Goal: Task Accomplishment & Management: Complete application form

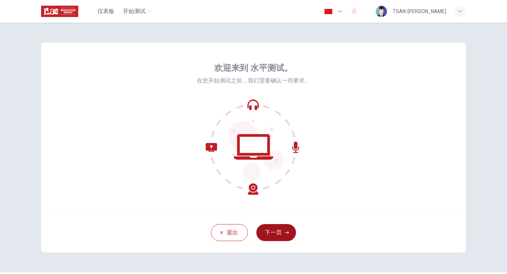
click at [273, 229] on button "下一页" at bounding box center [276, 232] width 40 height 17
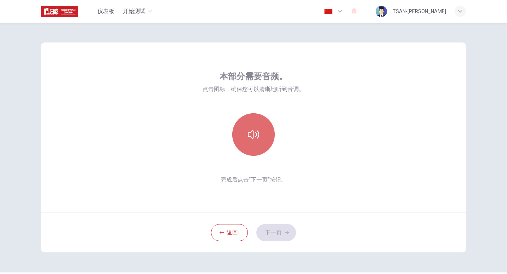
click at [260, 129] on button "button" at bounding box center [253, 134] width 42 height 42
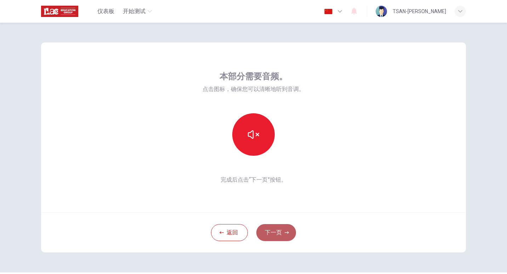
click at [273, 236] on button "下一页" at bounding box center [276, 232] width 40 height 17
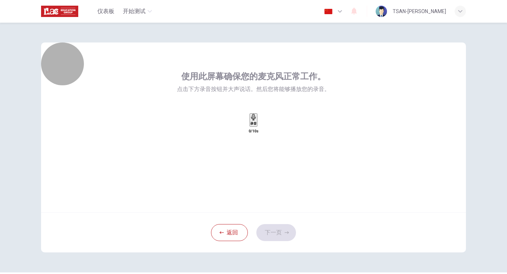
click at [255, 120] on icon "button" at bounding box center [253, 117] width 6 height 6
click at [257, 139] on div "停止" at bounding box center [253, 142] width 6 height 57
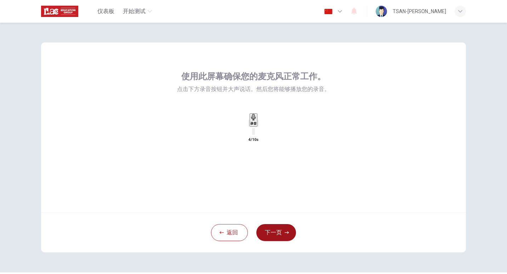
click at [285, 231] on icon "button" at bounding box center [287, 232] width 4 height 4
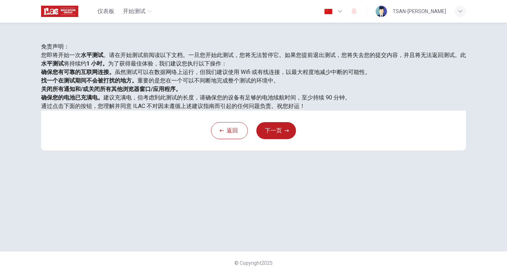
scroll to position [120, 0]
click at [267, 139] on button "下一页" at bounding box center [276, 130] width 40 height 17
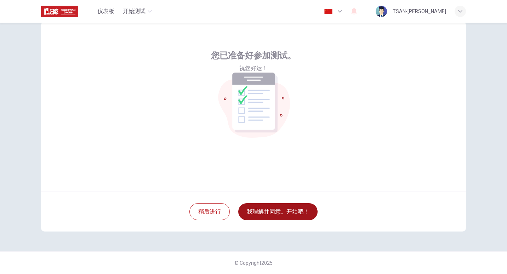
scroll to position [21, 0]
click at [280, 214] on button "我理解并同意。开始吧！" at bounding box center [277, 211] width 79 height 17
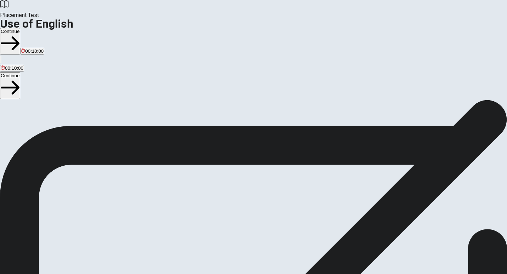
click at [20, 28] on button "Continue" at bounding box center [10, 41] width 20 height 27
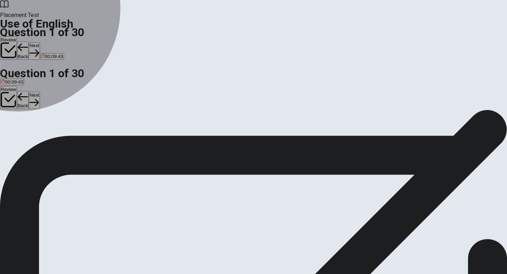
click at [11, 133] on span "have" at bounding box center [6, 135] width 10 height 5
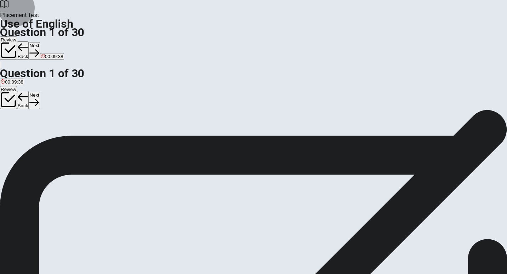
click at [40, 42] on button "Next" at bounding box center [34, 50] width 11 height 17
click at [8, 127] on div "A" at bounding box center [4, 129] width 7 height 5
click at [40, 42] on button "Next" at bounding box center [34, 50] width 11 height 17
drag, startPoint x: 200, startPoint y: 116, endPoint x: 203, endPoint y: 113, distance: 4.0
click at [11, 127] on div "A" at bounding box center [6, 129] width 10 height 5
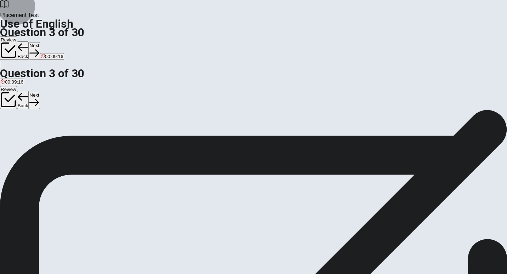
click at [40, 42] on button "Next" at bounding box center [34, 50] width 11 height 17
click at [24, 138] on span "Does" at bounding box center [18, 135] width 11 height 5
click at [40, 42] on button "Next" at bounding box center [34, 50] width 11 height 17
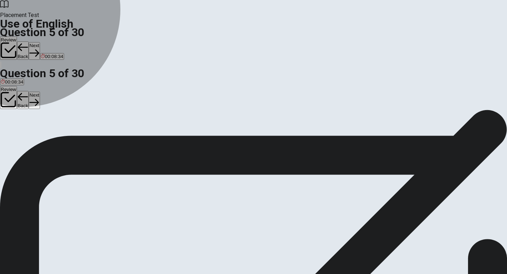
click at [35, 138] on span "work" at bounding box center [30, 135] width 10 height 5
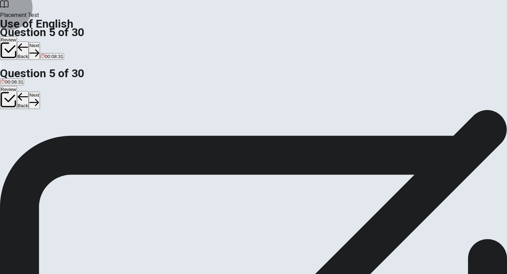
click at [40, 42] on button "Next" at bounding box center [34, 50] width 11 height 17
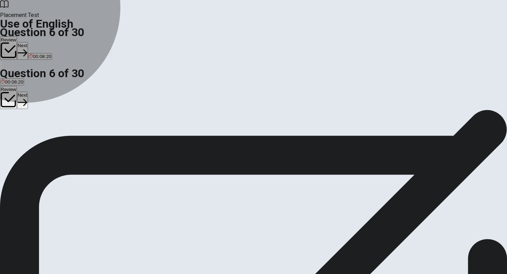
click at [34, 138] on span "smile" at bounding box center [28, 135] width 11 height 5
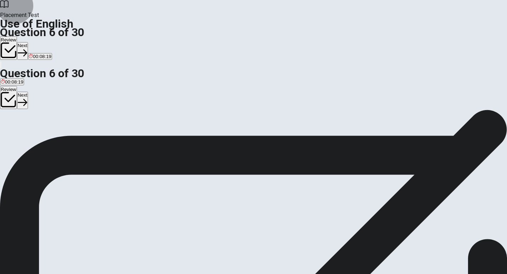
click at [28, 42] on button "Next" at bounding box center [22, 50] width 11 height 17
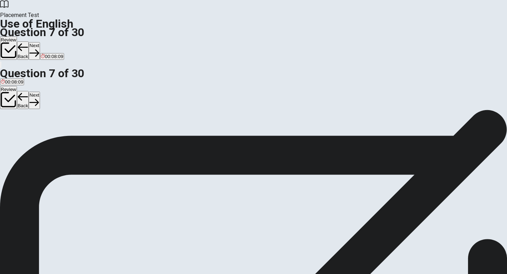
click at [18, 137] on span "table" at bounding box center [13, 135] width 10 height 5
click at [40, 42] on button "Next" at bounding box center [34, 50] width 11 height 17
click at [21, 138] on span "open" at bounding box center [15, 135] width 11 height 5
click at [40, 42] on button "Next" at bounding box center [34, 50] width 11 height 17
click at [76, 138] on span "Bitter" at bounding box center [70, 135] width 11 height 5
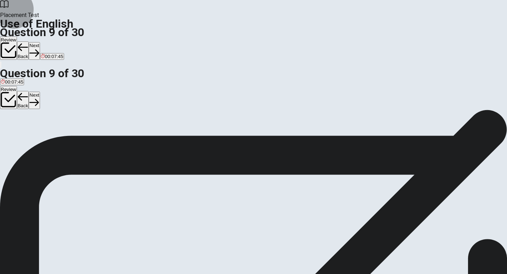
click at [40, 42] on button "Next" at bounding box center [34, 50] width 11 height 17
click at [40, 138] on span "waited" at bounding box center [34, 135] width 14 height 5
click at [40, 42] on button "Next" at bounding box center [34, 50] width 11 height 17
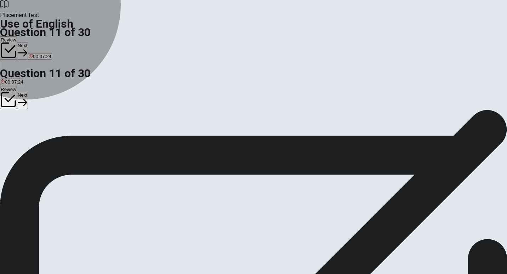
click at [51, 138] on span "visited" at bounding box center [44, 135] width 13 height 5
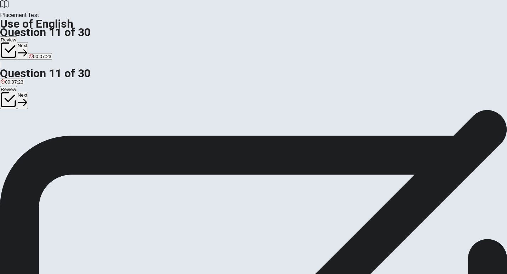
click at [28, 42] on button "Next" at bounding box center [22, 50] width 11 height 17
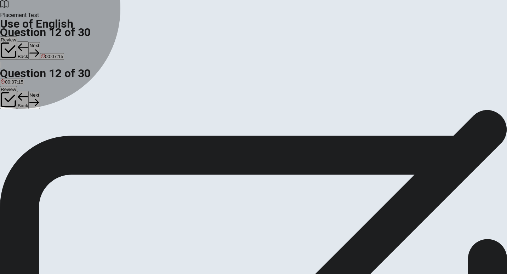
click at [45, 138] on span "have" at bounding box center [39, 135] width 10 height 5
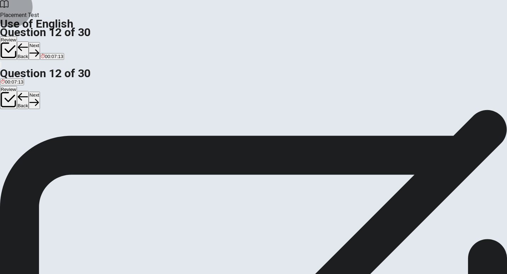
click at [40, 42] on button "Next" at bounding box center [34, 50] width 11 height 17
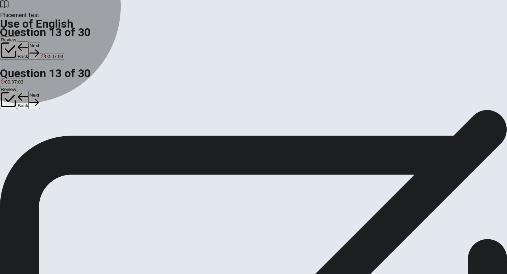
click at [47, 138] on span "ring" at bounding box center [43, 135] width 8 height 5
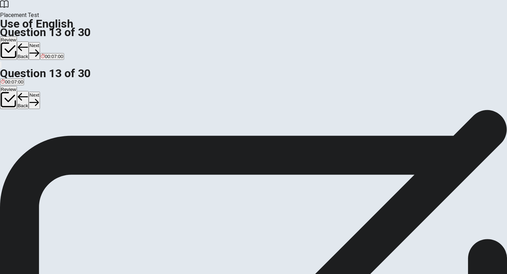
click at [15, 133] on span "ringing" at bounding box center [8, 135] width 14 height 5
click at [47, 139] on button "D ring" at bounding box center [42, 133] width 9 height 12
click at [40, 42] on button "Next" at bounding box center [34, 50] width 11 height 17
click at [7, 127] on button "A be" at bounding box center [3, 133] width 7 height 12
click at [40, 42] on button "Next" at bounding box center [34, 50] width 11 height 17
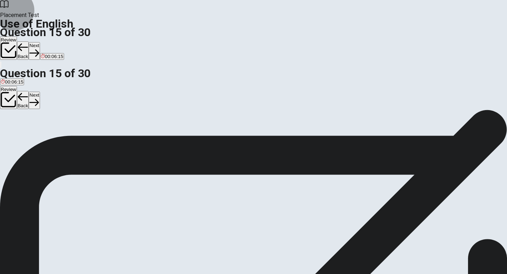
click at [29, 41] on button "Back" at bounding box center [23, 50] width 12 height 18
click at [40, 42] on button "Next" at bounding box center [34, 50] width 11 height 17
click at [13, 133] on span "return" at bounding box center [7, 135] width 12 height 5
click at [40, 42] on button "Next" at bounding box center [34, 50] width 11 height 17
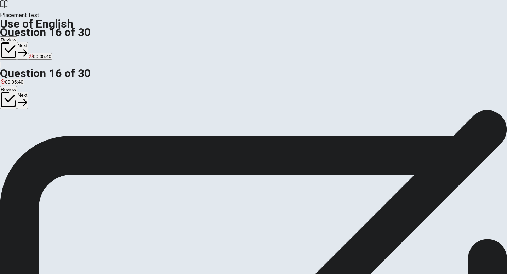
click at [7, 127] on div "A" at bounding box center [4, 129] width 6 height 5
click at [28, 42] on button "Next" at bounding box center [22, 50] width 11 height 17
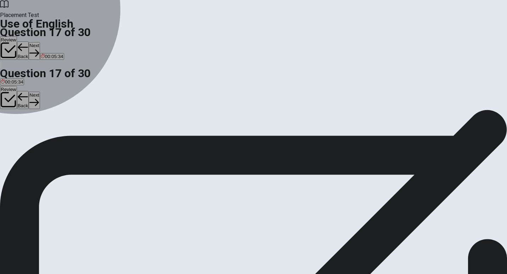
click at [16, 139] on button "B dry" at bounding box center [12, 133] width 8 height 12
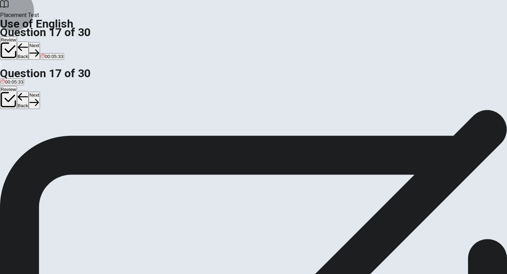
click at [40, 42] on button "Next" at bounding box center [34, 50] width 11 height 17
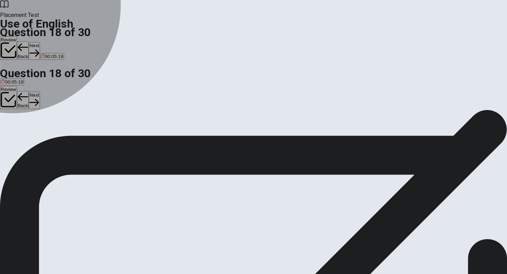
click at [45, 133] on div "D" at bounding box center [39, 129] width 10 height 5
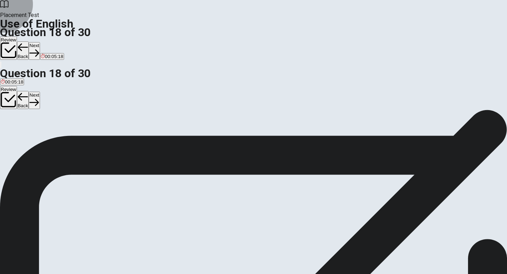
click at [40, 42] on button "Next" at bounding box center [34, 50] width 11 height 17
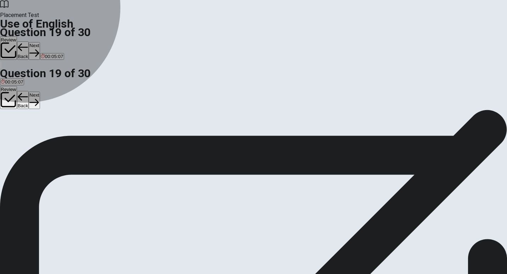
click at [41, 138] on span "book" at bounding box center [36, 135] width 10 height 5
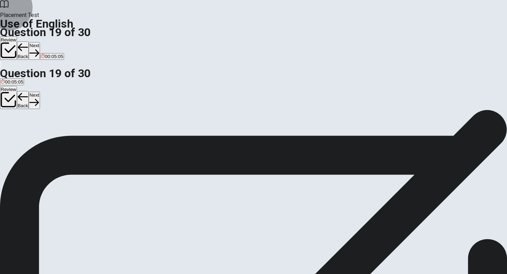
click at [40, 42] on button "Next" at bounding box center [34, 50] width 11 height 17
click at [29, 41] on button "Back" at bounding box center [23, 50] width 12 height 18
click at [40, 42] on button "Next" at bounding box center [34, 50] width 11 height 17
click at [64, 138] on span "studied" at bounding box center [56, 135] width 15 height 5
click at [40, 42] on button "Next" at bounding box center [34, 50] width 11 height 17
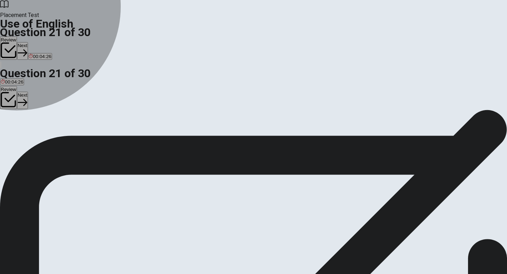
click at [28, 139] on button "D at" at bounding box center [24, 133] width 5 height 12
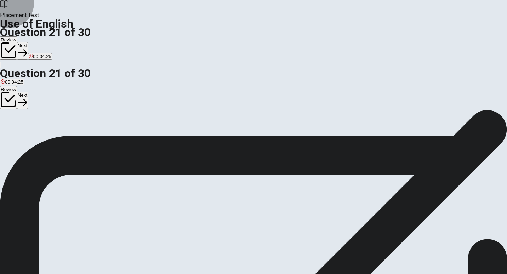
click at [28, 42] on button "Next" at bounding box center [22, 50] width 11 height 17
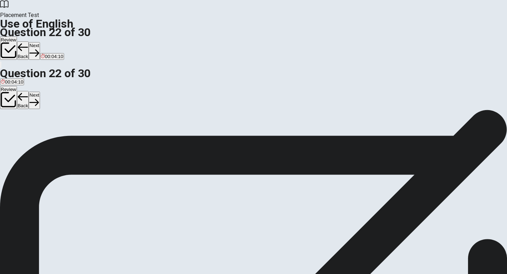
click at [88, 138] on span "study" at bounding box center [81, 135] width 11 height 5
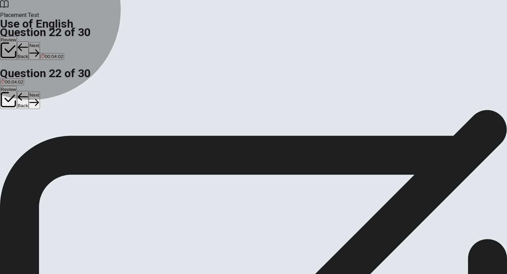
click at [55, 138] on span "are studying" at bounding box center [42, 135] width 26 height 5
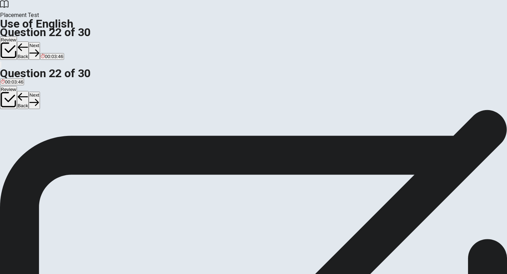
click at [40, 42] on button "Next" at bounding box center [34, 50] width 11 height 17
click at [29, 41] on button "Back" at bounding box center [23, 50] width 12 height 18
click at [75, 138] on span "will study" at bounding box center [65, 135] width 19 height 5
click at [40, 42] on button "Next" at bounding box center [34, 50] width 11 height 17
click at [30, 138] on span "lived" at bounding box center [25, 135] width 10 height 5
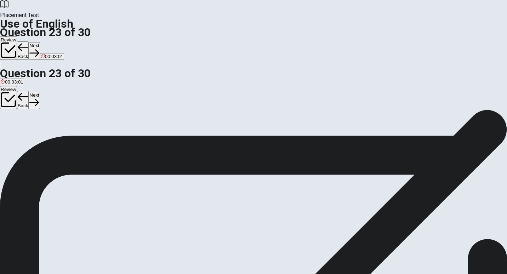
click at [40, 42] on button "Next" at bounding box center [34, 50] width 11 height 17
click at [39, 138] on span "direct" at bounding box center [34, 135] width 12 height 5
click at [40, 42] on button "Next" at bounding box center [34, 50] width 11 height 17
click at [78, 138] on span "easy to use" at bounding box center [65, 135] width 24 height 5
click at [40, 42] on button "Next" at bounding box center [34, 50] width 11 height 17
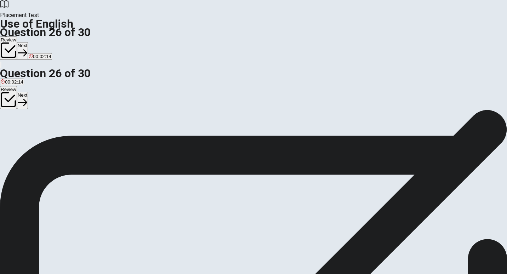
click at [26, 136] on span "reject" at bounding box center [20, 135] width 12 height 5
click at [28, 42] on button "Next" at bounding box center [22, 50] width 11 height 17
click at [49, 138] on span "calm" at bounding box center [44, 135] width 10 height 5
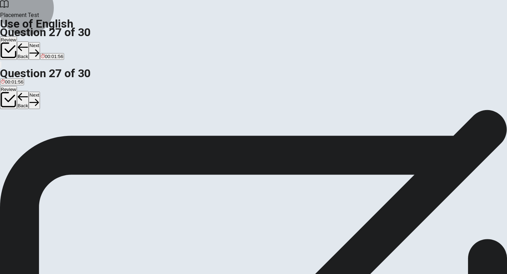
click at [40, 42] on button "Next" at bounding box center [34, 50] width 11 height 17
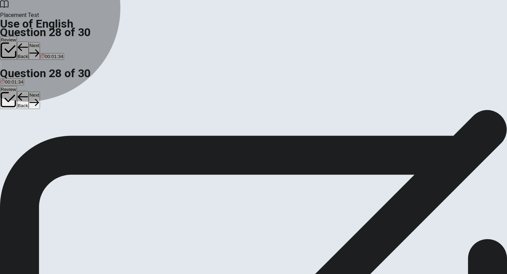
click at [24, 137] on span "rarely" at bounding box center [19, 135] width 12 height 5
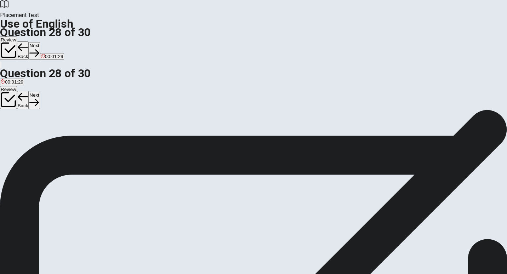
click at [40, 42] on button "Next" at bounding box center [34, 50] width 11 height 17
click at [45, 133] on span "explaining something" at bounding box center [23, 135] width 44 height 5
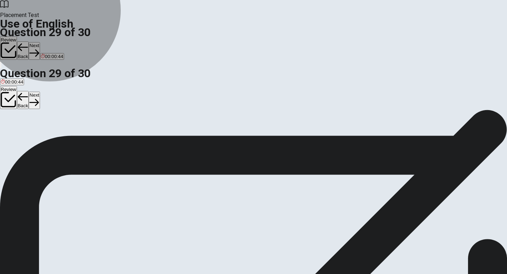
click at [80, 138] on span "fixing something" at bounding box center [63, 135] width 34 height 5
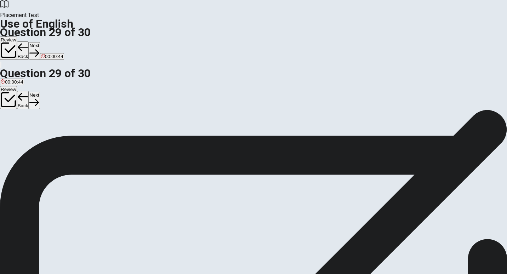
click at [40, 42] on button "Next" at bounding box center [34, 50] width 11 height 17
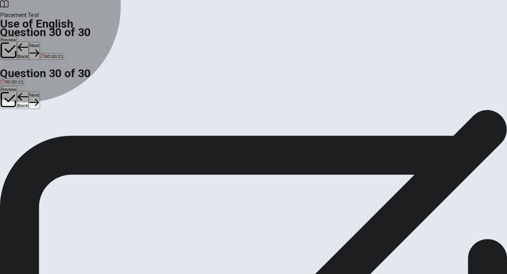
click at [30, 138] on span "Has" at bounding box center [26, 135] width 8 height 5
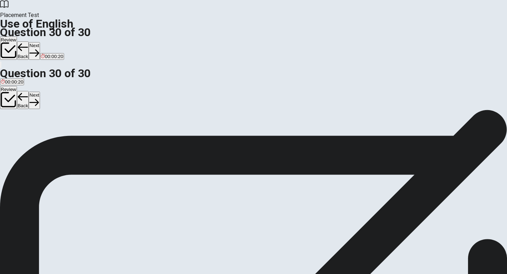
click at [40, 42] on button "Next" at bounding box center [34, 50] width 11 height 17
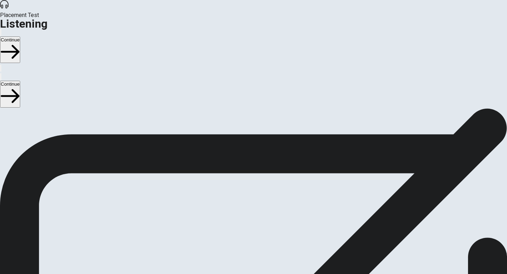
drag, startPoint x: 62, startPoint y: 64, endPoint x: 104, endPoint y: 64, distance: 41.8
click at [54, 109] on span "Listening Instructions" at bounding box center [27, 112] width 54 height 7
click at [20, 36] on button "Continue" at bounding box center [10, 49] width 20 height 27
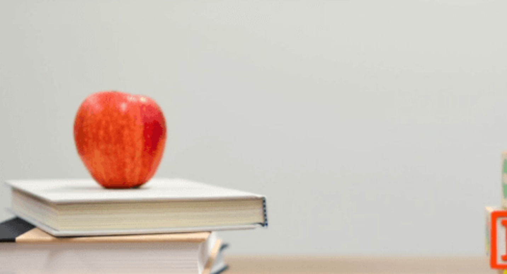
click at [46, 140] on span "The woman" at bounding box center [33, 142] width 25 height 5
click at [41, 205] on button "B Hiking" at bounding box center [33, 199] width 15 height 12
click at [103, 175] on span "Snacks and a blanket" at bounding box center [80, 172] width 45 height 5
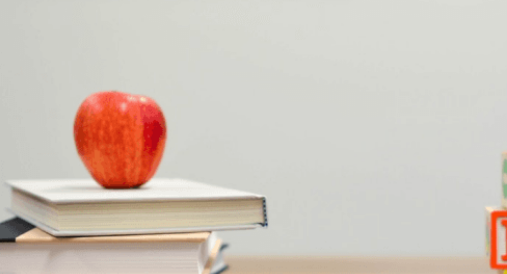
scroll to position [459, 0]
click at [32, 229] on span "On a mountain" at bounding box center [16, 231] width 31 height 5
click at [99, 257] on span "To the countryside" at bounding box center [80, 259] width 38 height 5
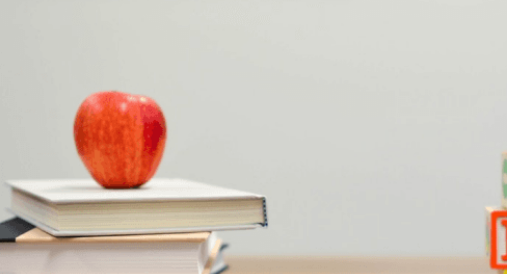
drag, startPoint x: 124, startPoint y: 100, endPoint x: 109, endPoint y: 101, distance: 15.3
click at [109, 273] on div at bounding box center [253, 273] width 507 height 0
drag, startPoint x: 149, startPoint y: 97, endPoint x: 156, endPoint y: 97, distance: 6.7
click at [156, 270] on div at bounding box center [253, 270] width 507 height 0
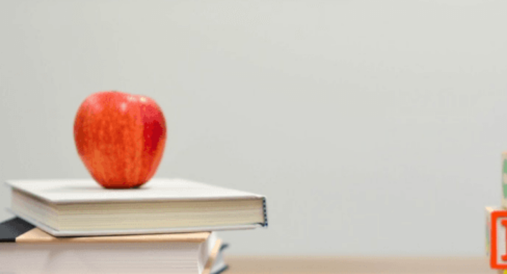
scroll to position [0, 0]
click at [20, 36] on button "Continue" at bounding box center [10, 49] width 20 height 27
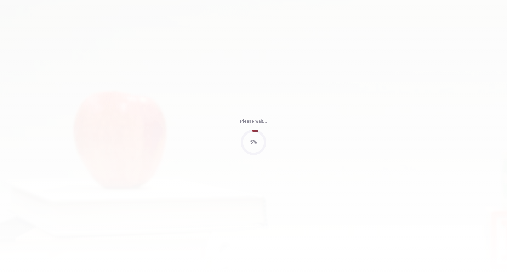
type input "85"
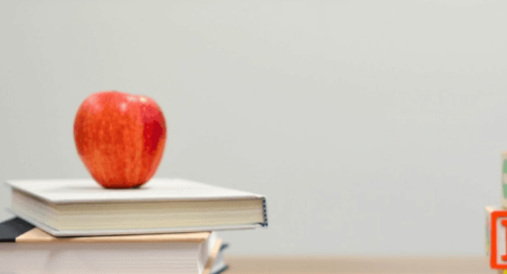
scroll to position [282, 0]
click at [65, 205] on span "[DATE] night" at bounding box center [51, 201] width 27 height 5
click at [70, 175] on span "Hiking" at bounding box center [63, 172] width 13 height 5
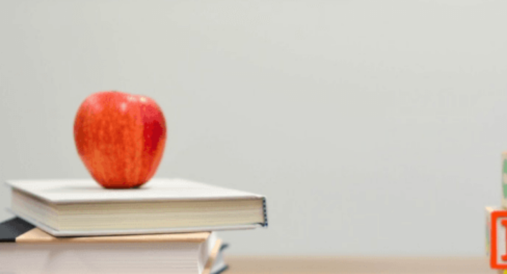
click at [34, 229] on span "A cabin" at bounding box center [27, 231] width 16 height 5
click at [91, 145] on span "Pack" at bounding box center [85, 142] width 11 height 5
drag, startPoint x: 116, startPoint y: 102, endPoint x: 131, endPoint y: 102, distance: 14.9
click at [128, 274] on div at bounding box center [253, 274] width 507 height 0
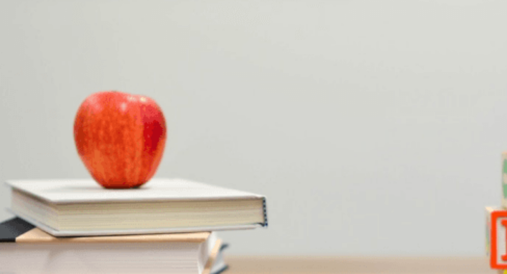
scroll to position [1, 0]
click at [57, 257] on span "The mountains" at bounding box center [41, 259] width 31 height 5
click at [20, 36] on button "Continue" at bounding box center [10, 49] width 20 height 27
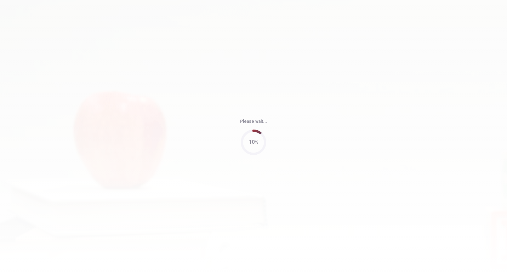
type input "72"
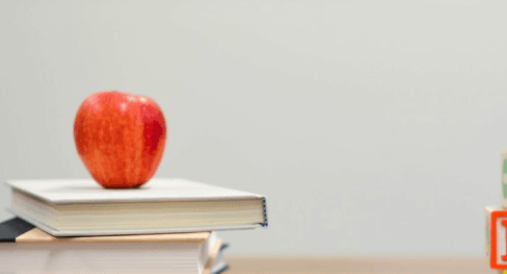
scroll to position [0, 0]
click at [16, 140] on span "[DATE]" at bounding box center [8, 142] width 15 height 5
click at [48, 145] on span "[DATE]" at bounding box center [40, 142] width 15 height 5
click at [63, 175] on span "3 p.m." at bounding box center [56, 172] width 13 height 5
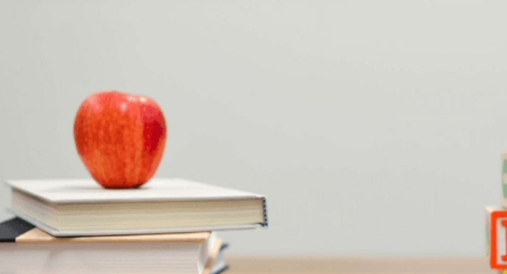
scroll to position [460, 0]
click at [24, 229] on span "45 minutes" at bounding box center [12, 231] width 23 height 5
click at [148, 259] on span "A dental cleaning" at bounding box center [130, 261] width 36 height 5
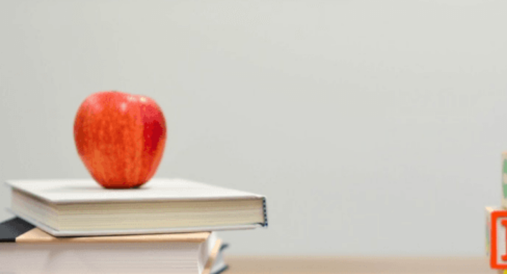
click at [117, 200] on span "Send him a bill" at bounding box center [101, 201] width 31 height 5
click at [20, 36] on button "Continue" at bounding box center [10, 49] width 20 height 27
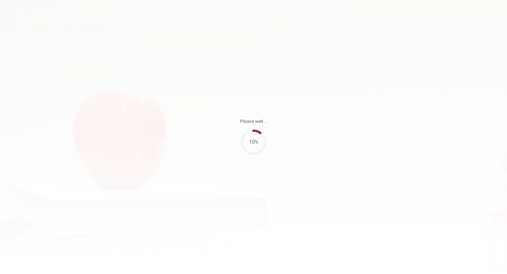
type input "69"
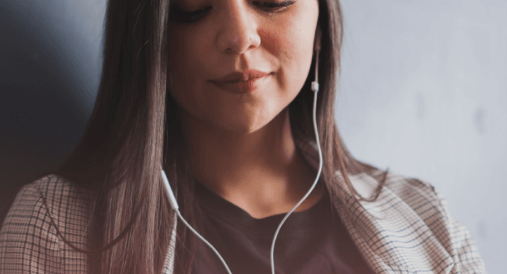
scroll to position [2, 0]
click at [20, 36] on button "Continue" at bounding box center [10, 49] width 20 height 27
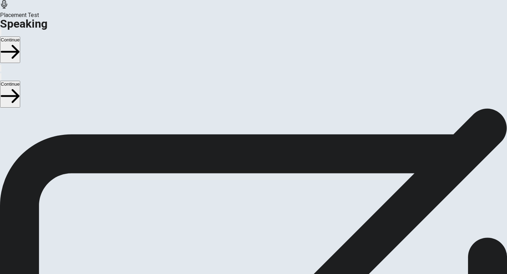
click at [245, 253] on icon "Play Audio" at bounding box center [245, 253] width 0 height 0
click at [244, 253] on icon "Record Again" at bounding box center [244, 253] width 0 height 0
click at [246, 248] on button "Play Audio" at bounding box center [244, 251] width 1 height 7
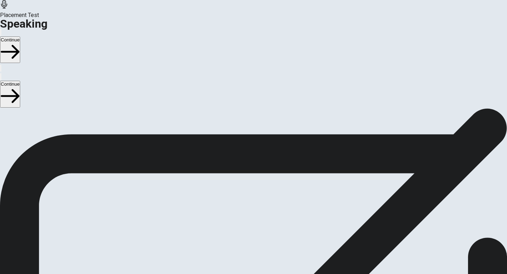
click at [264, 223] on icon at bounding box center [253, 233] width 21 height 21
click at [264, 247] on div at bounding box center [253, 251] width 21 height 8
click at [264, 223] on icon at bounding box center [253, 233] width 21 height 21
click at [246, 248] on button "Play Audio" at bounding box center [244, 251] width 1 height 7
click at [264, 223] on icon at bounding box center [253, 233] width 21 height 21
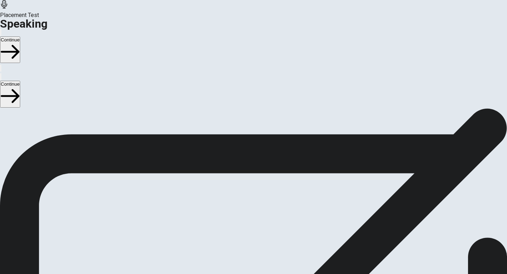
click at [258, 223] on icon at bounding box center [250, 233] width 15 height 21
click at [244, 253] on icon "Record Again" at bounding box center [244, 253] width 0 height 0
click at [246, 248] on button "Play Audio" at bounding box center [244, 251] width 1 height 7
click at [20, 36] on button "Continue" at bounding box center [10, 49] width 20 height 27
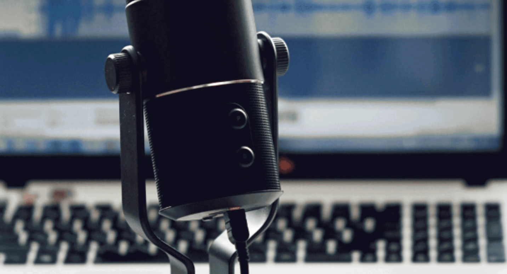
scroll to position [38, 0]
click at [416, 28] on div "Continue" at bounding box center [253, 50] width 507 height 44
click at [20, 36] on button "Continue" at bounding box center [10, 49] width 20 height 27
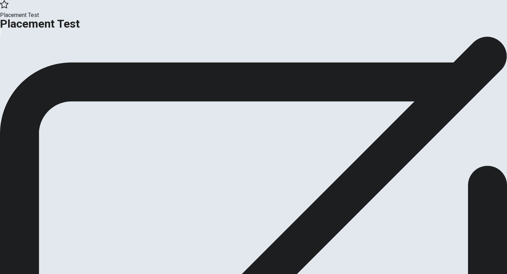
scroll to position [0, 0]
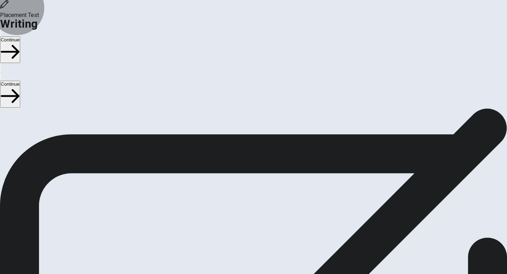
click at [20, 36] on button "Continue" at bounding box center [10, 49] width 20 height 27
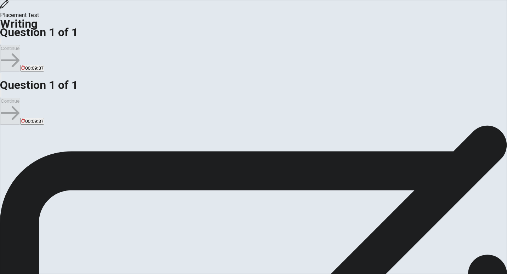
scroll to position [15, 0]
type textarea "ㄧ"
type textarea "u"
type textarea "i"
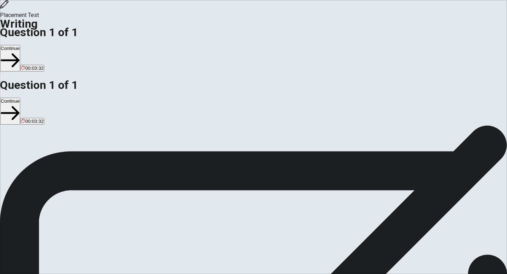
type textarea "I prefere shopping with my friends because we can small talk and share anything…"
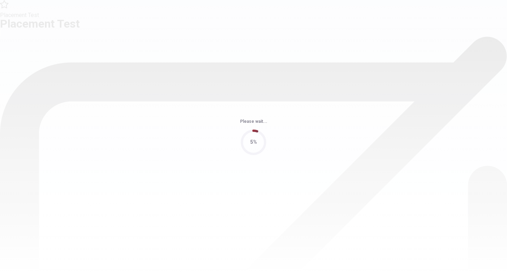
scroll to position [0, 0]
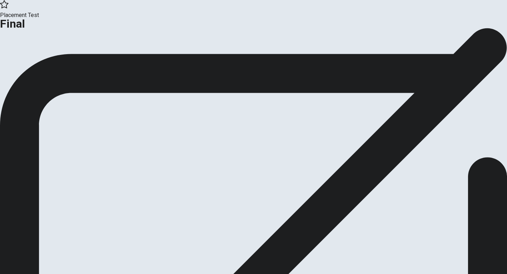
click at [29, 63] on button "Continue" at bounding box center [14, 58] width 29 height 10
